Goal: Transaction & Acquisition: Download file/media

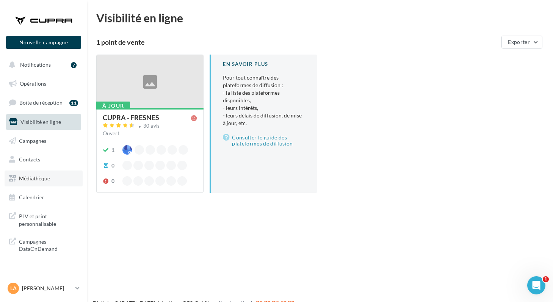
click at [13, 180] on icon at bounding box center [12, 179] width 7 height 10
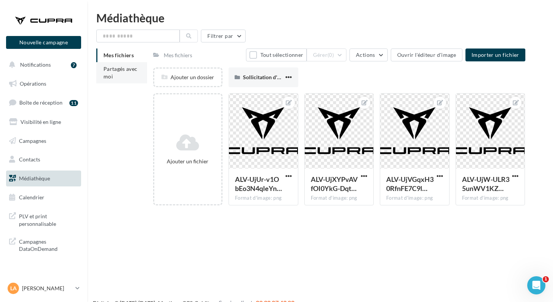
click at [103, 72] on span "Partagés avec moi" at bounding box center [120, 73] width 34 height 14
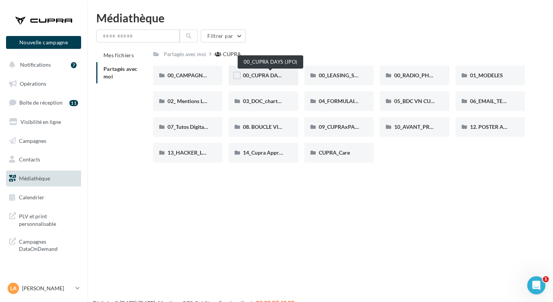
click at [253, 75] on span "00_CUPRA DAYS (JPO)" at bounding box center [270, 75] width 55 height 6
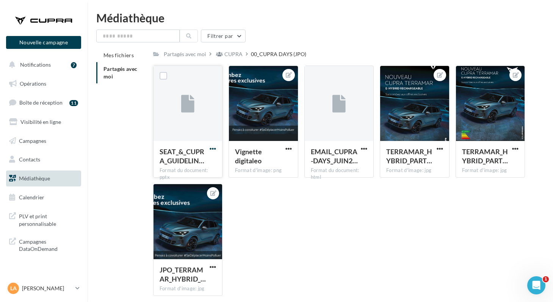
click at [211, 149] on span "button" at bounding box center [213, 149] width 6 height 6
click at [180, 166] on button "Télécharger" at bounding box center [180, 164] width 76 height 20
click at [437, 149] on span "button" at bounding box center [440, 149] width 6 height 6
click at [400, 186] on button "Télécharger" at bounding box center [405, 184] width 80 height 20
click at [515, 150] on span "button" at bounding box center [515, 149] width 6 height 6
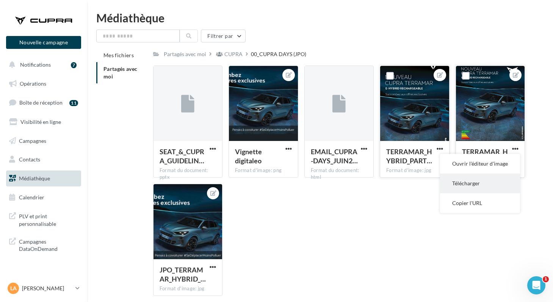
click at [463, 185] on button "Télécharger" at bounding box center [480, 184] width 80 height 20
click at [212, 268] on span "button" at bounding box center [213, 267] width 6 height 6
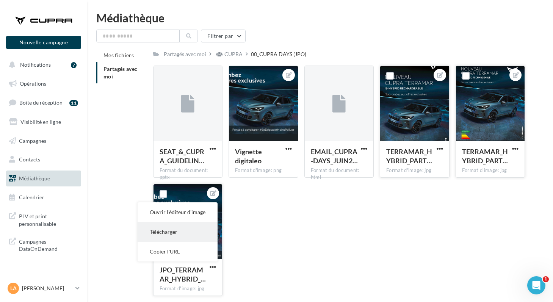
click at [198, 238] on button "Télécharger" at bounding box center [178, 232] width 80 height 20
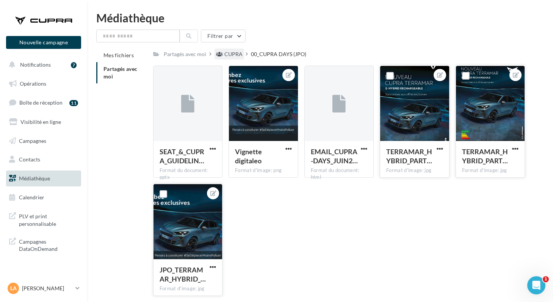
click at [231, 56] on div "CUPRA" at bounding box center [233, 54] width 18 height 8
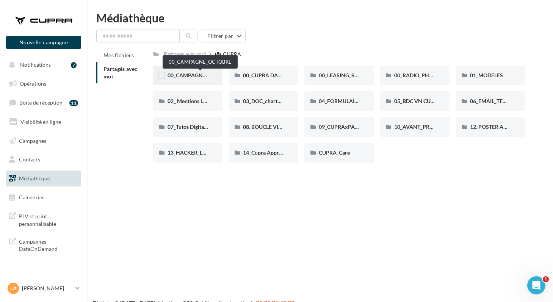
click at [194, 75] on span "00_CAMPAGNE_OCTOBRE" at bounding box center [200, 75] width 65 height 6
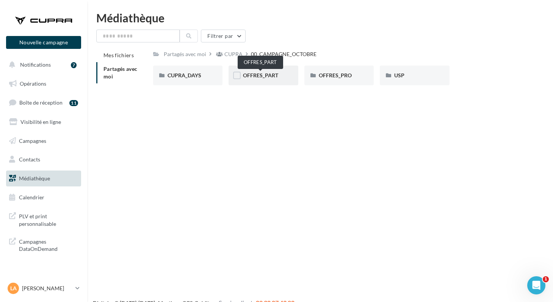
click at [254, 77] on span "OFFRES_PART" at bounding box center [260, 75] width 35 height 6
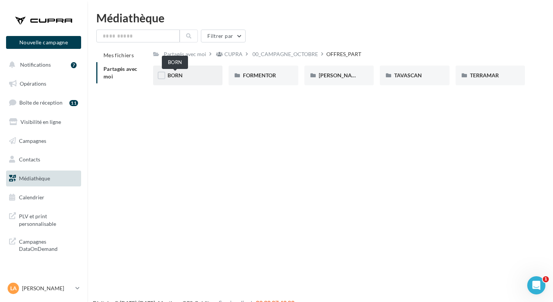
click at [172, 77] on span "BORN" at bounding box center [175, 75] width 15 height 6
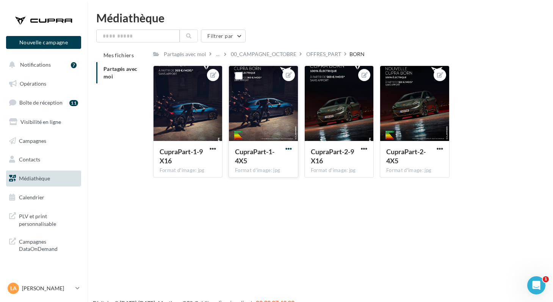
click at [288, 150] on span "button" at bounding box center [288, 149] width 6 height 6
click at [256, 182] on button "Télécharger" at bounding box center [253, 184] width 80 height 20
click at [436, 150] on button "button" at bounding box center [439, 150] width 9 height 8
click at [409, 180] on button "Télécharger" at bounding box center [405, 184] width 80 height 20
click at [311, 55] on div "OFFRES_PART" at bounding box center [323, 54] width 35 height 8
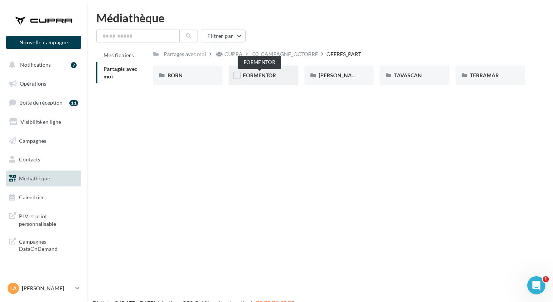
click at [254, 73] on span "FORMENTOR" at bounding box center [259, 75] width 33 height 6
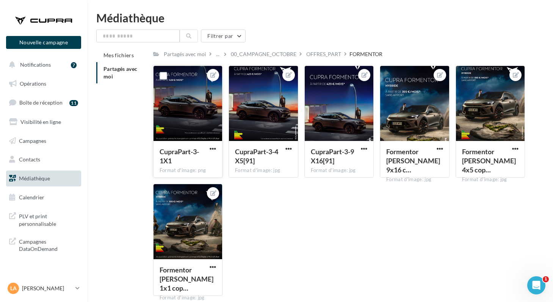
click at [209, 149] on button "button" at bounding box center [212, 150] width 9 height 8
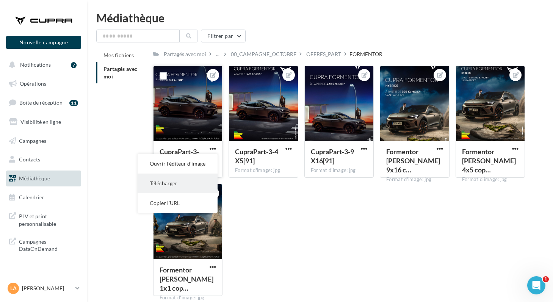
click at [182, 184] on button "Télécharger" at bounding box center [178, 184] width 80 height 20
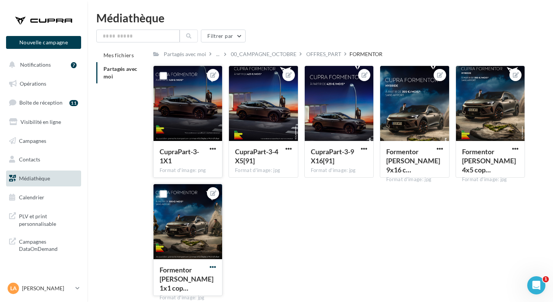
click at [210, 268] on span "button" at bounding box center [213, 267] width 6 height 6
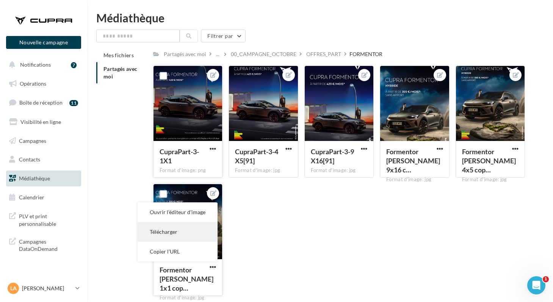
click at [196, 234] on button "Télécharger" at bounding box center [178, 232] width 80 height 20
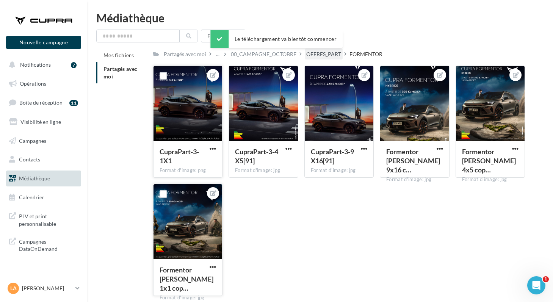
click at [317, 56] on div "OFFRES_PART" at bounding box center [323, 54] width 35 height 8
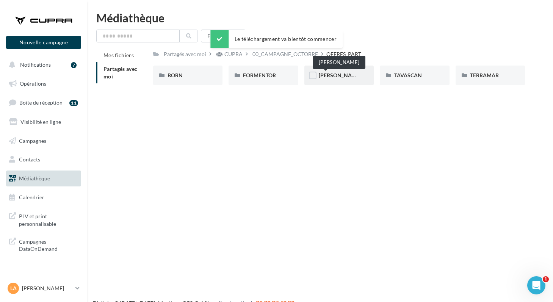
click at [320, 75] on span "LEON" at bounding box center [340, 75] width 42 height 6
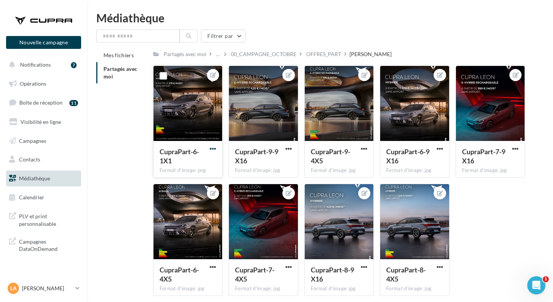
click at [211, 149] on span "button" at bounding box center [213, 149] width 6 height 6
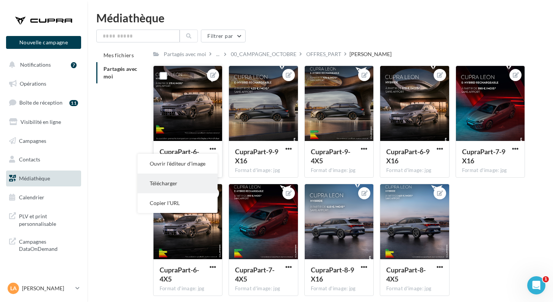
click at [193, 182] on button "Télécharger" at bounding box center [178, 184] width 80 height 20
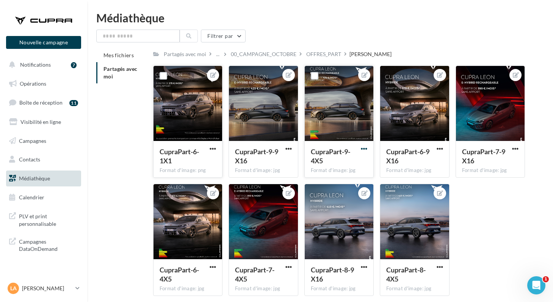
click at [361, 149] on span "button" at bounding box center [364, 149] width 6 height 6
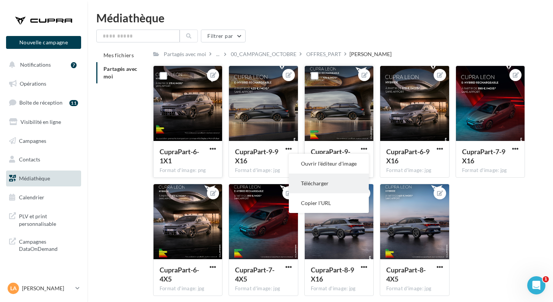
click at [338, 185] on button "Télécharger" at bounding box center [329, 184] width 80 height 20
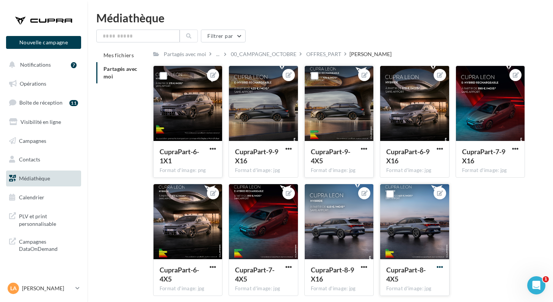
click at [438, 268] on span "button" at bounding box center [440, 267] width 6 height 6
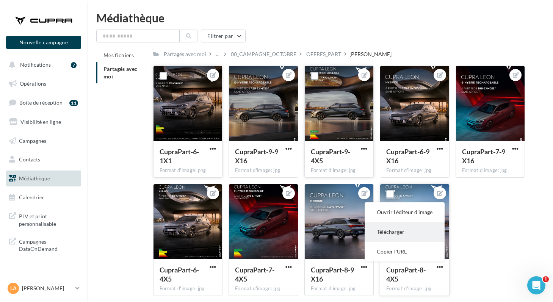
click at [418, 238] on button "Télécharger" at bounding box center [405, 232] width 80 height 20
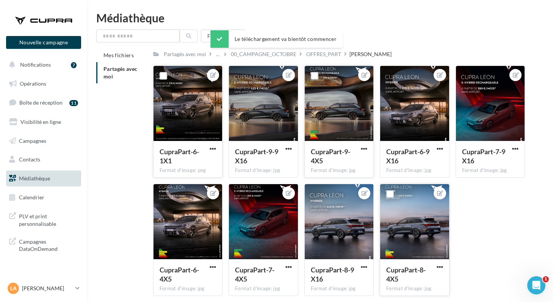
click at [323, 57] on div "OFFRES_PART" at bounding box center [323, 54] width 35 height 8
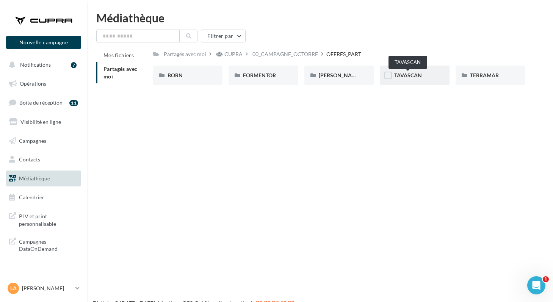
click at [399, 76] on span "TAVASCAN" at bounding box center [408, 75] width 28 height 6
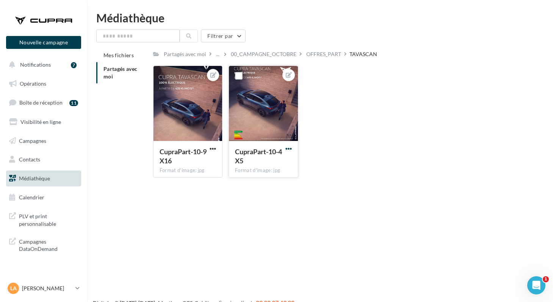
click at [286, 149] on span "button" at bounding box center [288, 149] width 6 height 6
click at [265, 179] on button "Télécharger" at bounding box center [253, 184] width 80 height 20
click at [319, 57] on div "OFFRES_PART" at bounding box center [323, 54] width 35 height 8
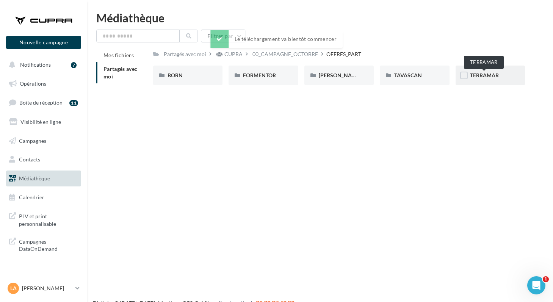
click at [476, 75] on span "TERRAMAR" at bounding box center [484, 75] width 29 height 6
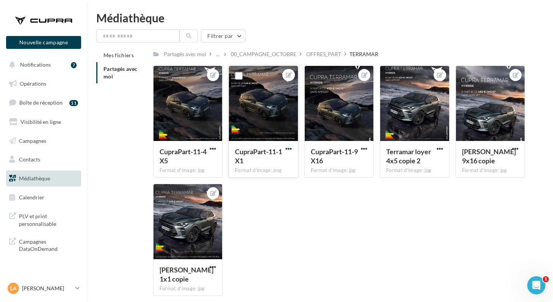
click at [287, 149] on span "button" at bounding box center [288, 149] width 6 height 6
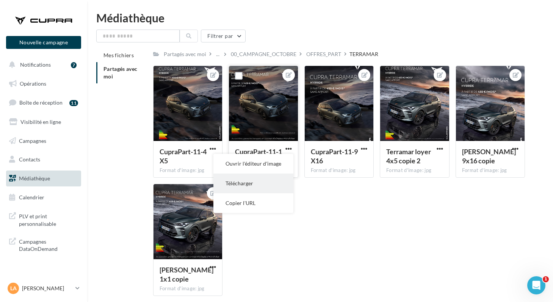
click at [268, 177] on button "Télécharger" at bounding box center [253, 184] width 80 height 20
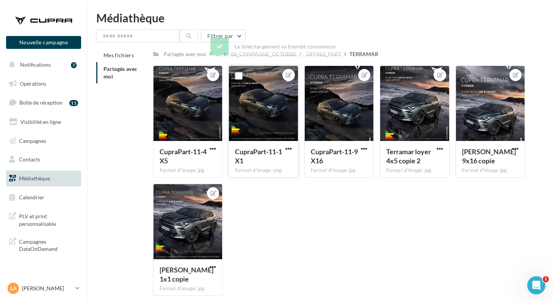
click at [268, 177] on div "CupraPart-11-1X1 Format d'image: png" at bounding box center [264, 122] width 70 height 112
click at [211, 268] on span "button" at bounding box center [213, 267] width 6 height 6
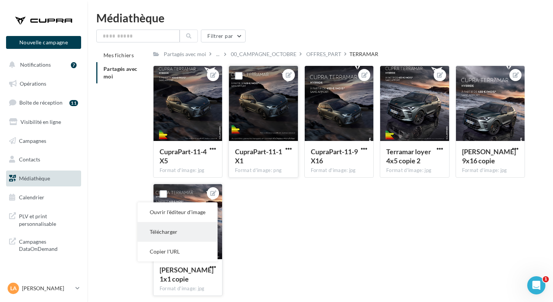
click at [185, 227] on button "Télécharger" at bounding box center [178, 232] width 80 height 20
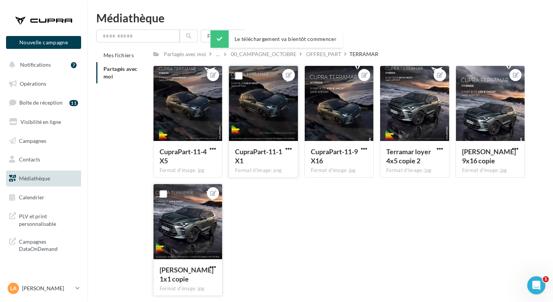
click at [235, 56] on div "00_CAMPAGNE_OCTOBRE" at bounding box center [264, 54] width 66 height 8
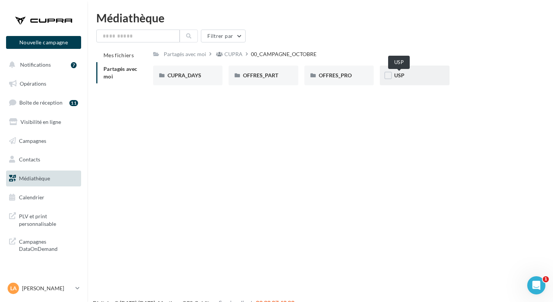
click at [399, 77] on span "USP" at bounding box center [399, 75] width 10 height 6
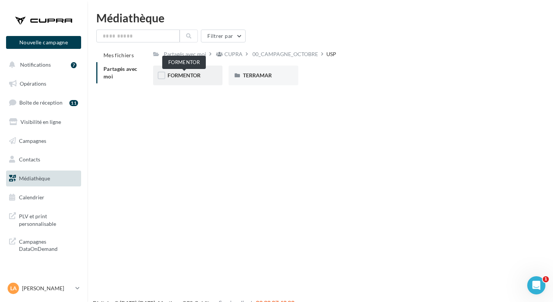
click at [173, 77] on span "FORMENTOR" at bounding box center [184, 75] width 33 height 6
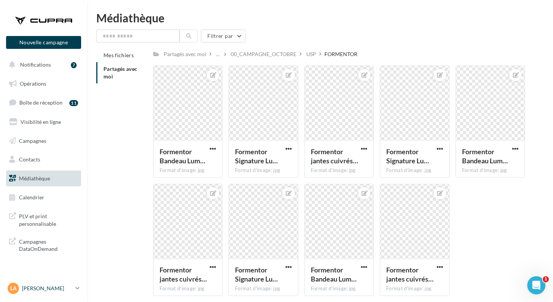
click at [37, 290] on p "[PERSON_NAME]" at bounding box center [47, 289] width 50 height 8
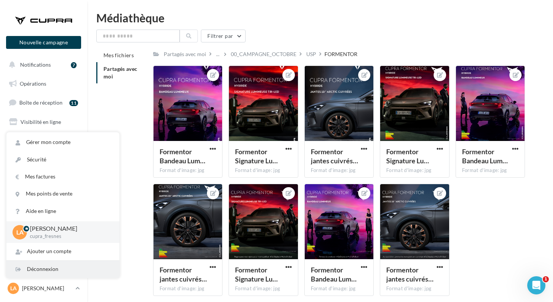
click at [38, 276] on div "Déconnexion" at bounding box center [62, 269] width 113 height 17
